Goal: Task Accomplishment & Management: Manage account settings

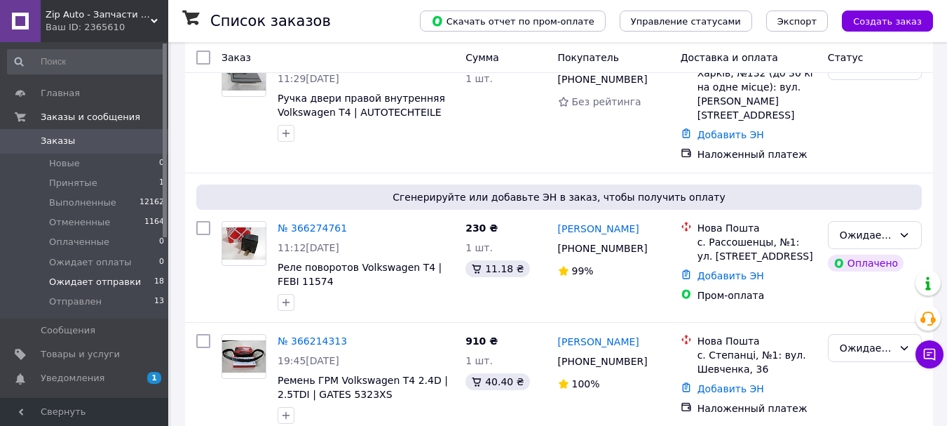
scroll to position [365, 0]
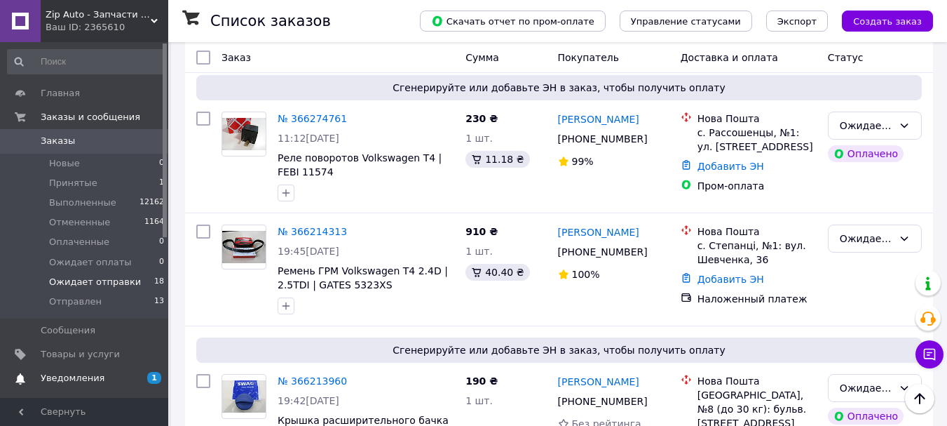
click at [54, 386] on link "Уведомления 1 0" at bounding box center [86, 378] width 172 height 24
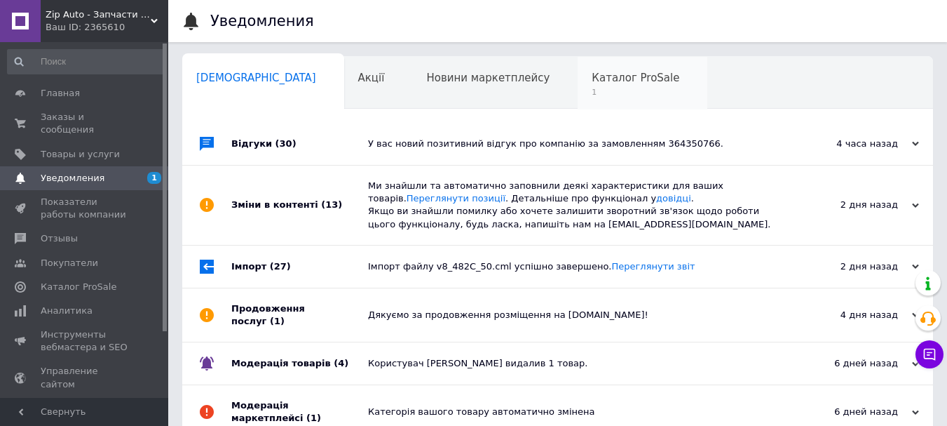
click at [592, 87] on span "1" at bounding box center [636, 92] width 88 height 11
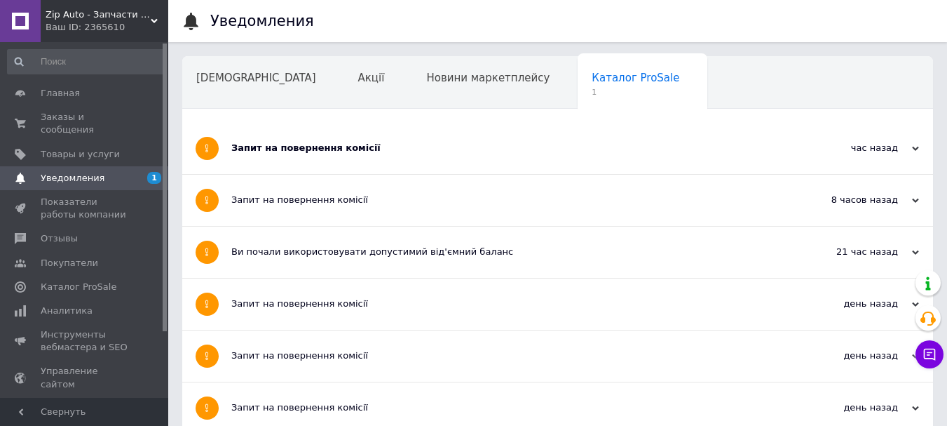
click at [475, 173] on div "Запит на повернення комісії" at bounding box center [505, 148] width 548 height 51
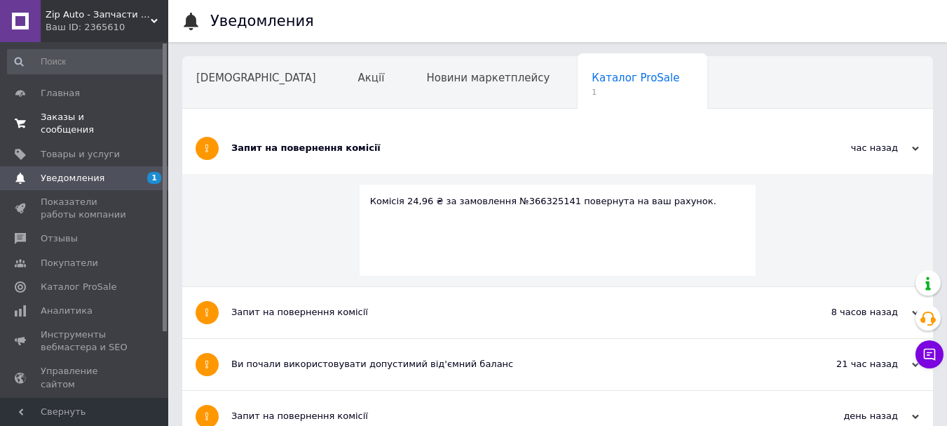
click at [69, 115] on span "Заказы и сообщения" at bounding box center [85, 123] width 89 height 25
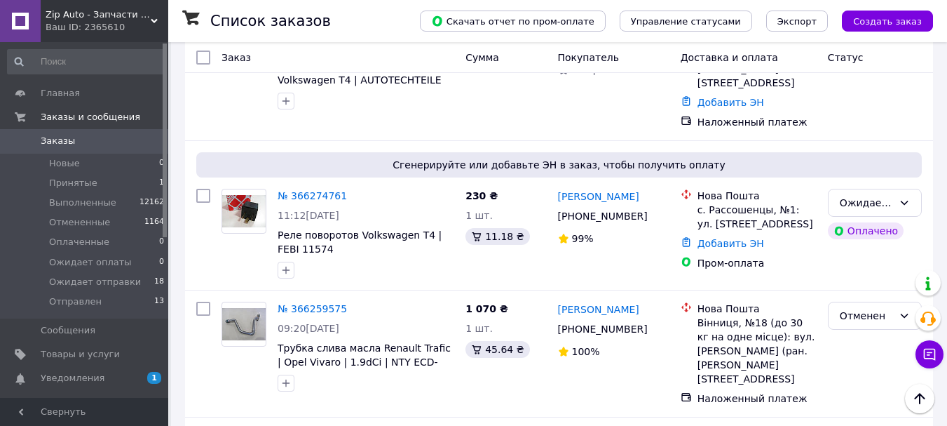
scroll to position [381, 0]
